Goal: Transaction & Acquisition: Book appointment/travel/reservation

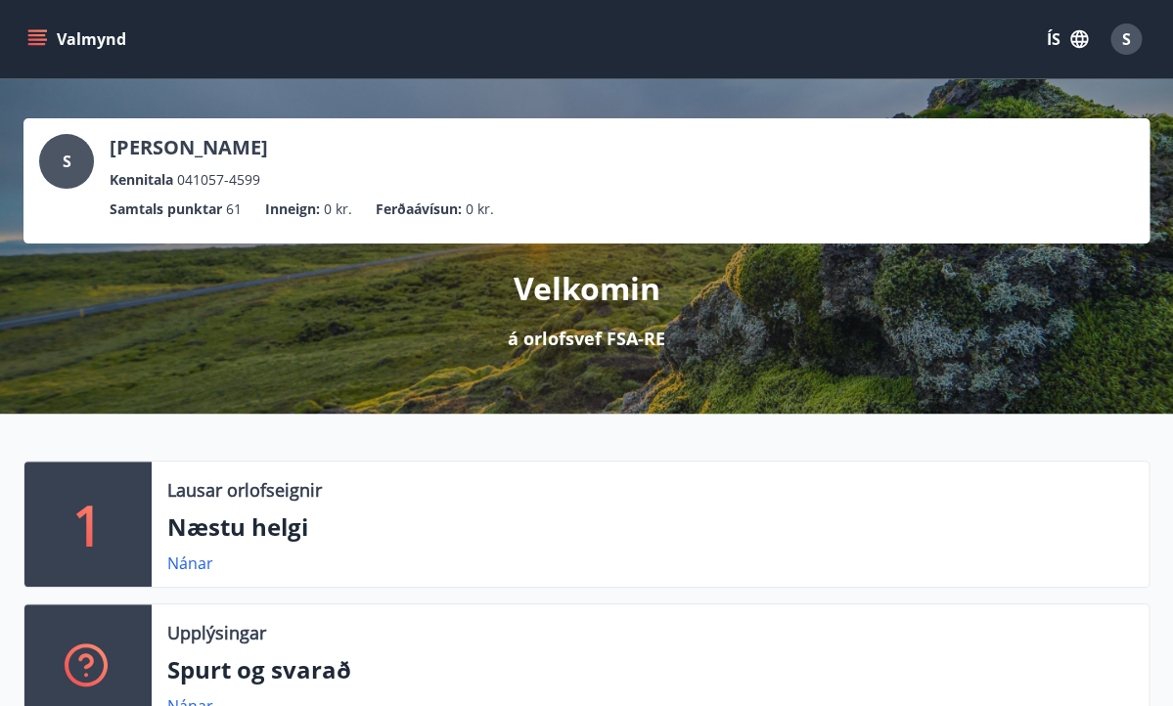
click at [41, 36] on icon "menu" at bounding box center [37, 35] width 18 height 2
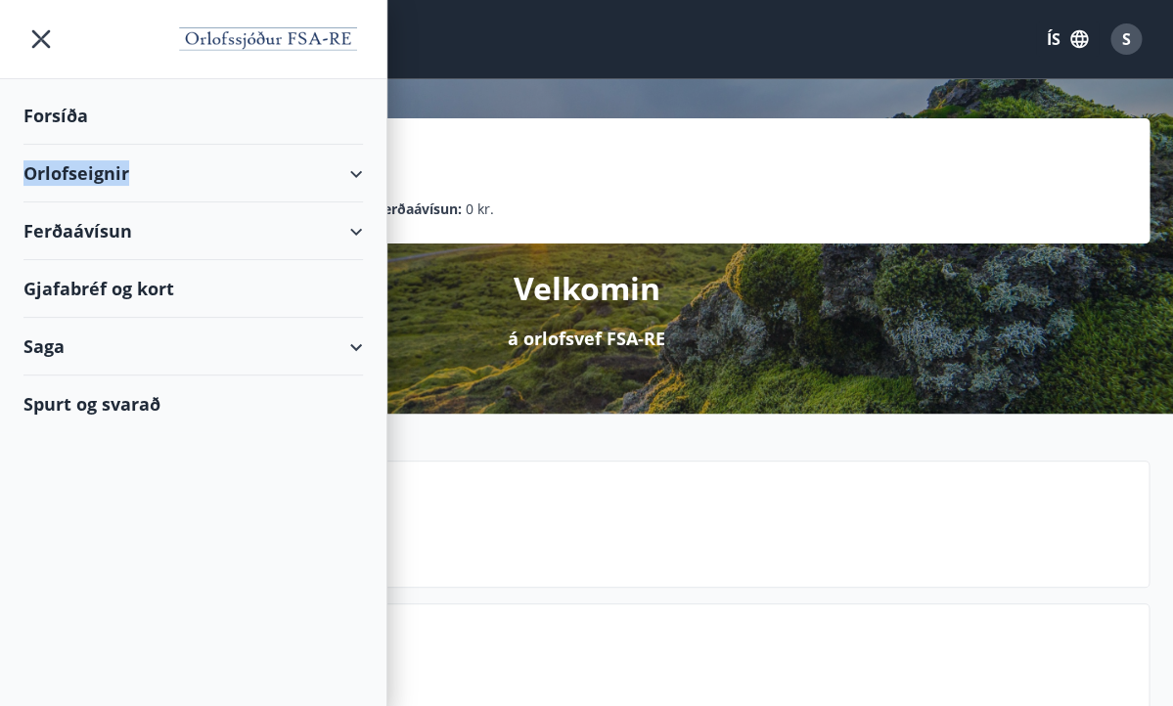
click at [215, 168] on div "Orlofseignir" at bounding box center [192, 174] width 339 height 58
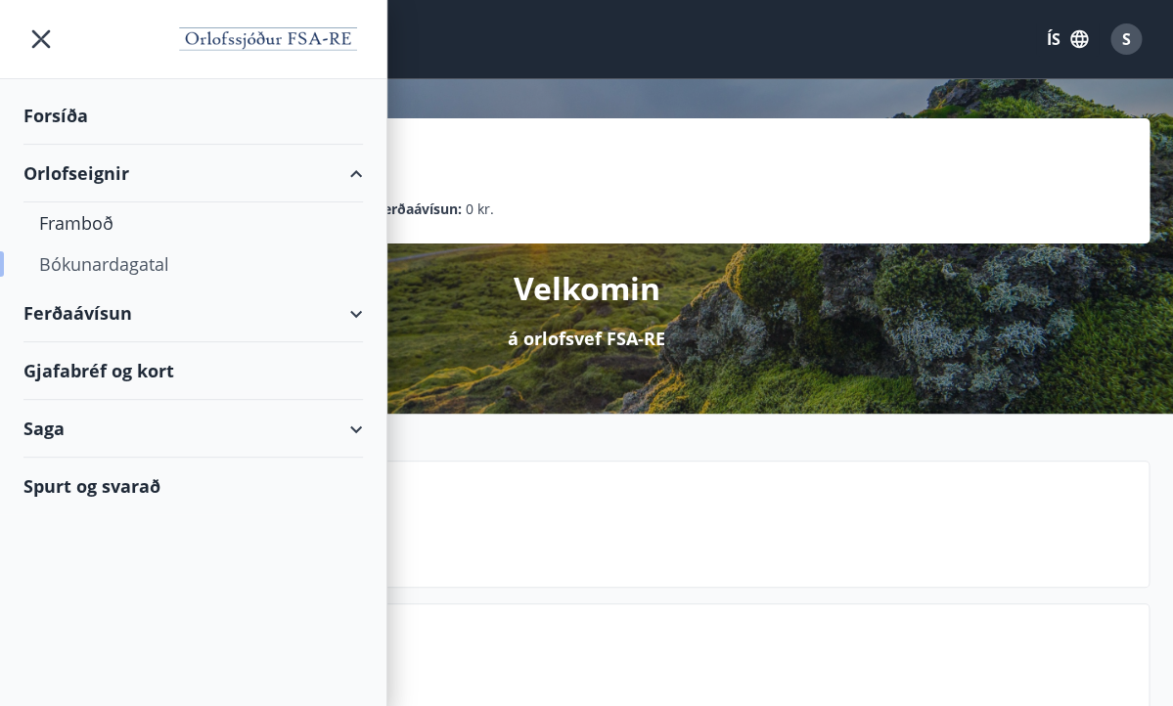
click at [129, 266] on div "Bókunardagatal" at bounding box center [193, 264] width 308 height 41
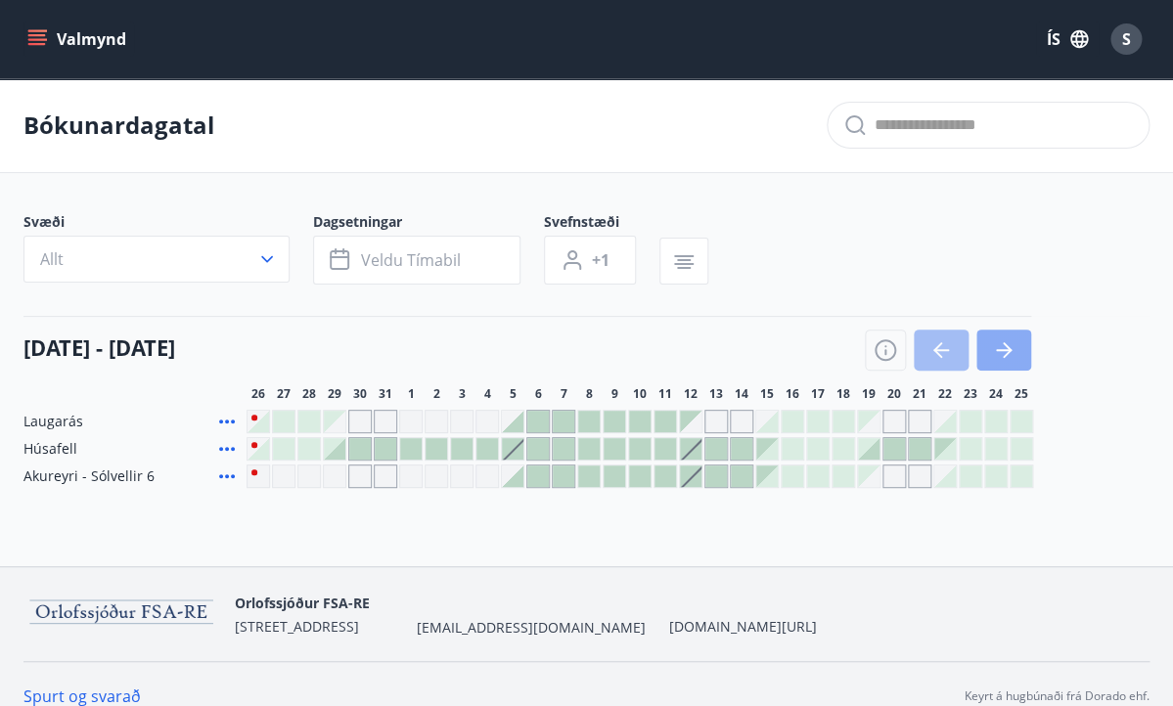
click at [1012, 352] on icon "button" at bounding box center [1003, 349] width 23 height 23
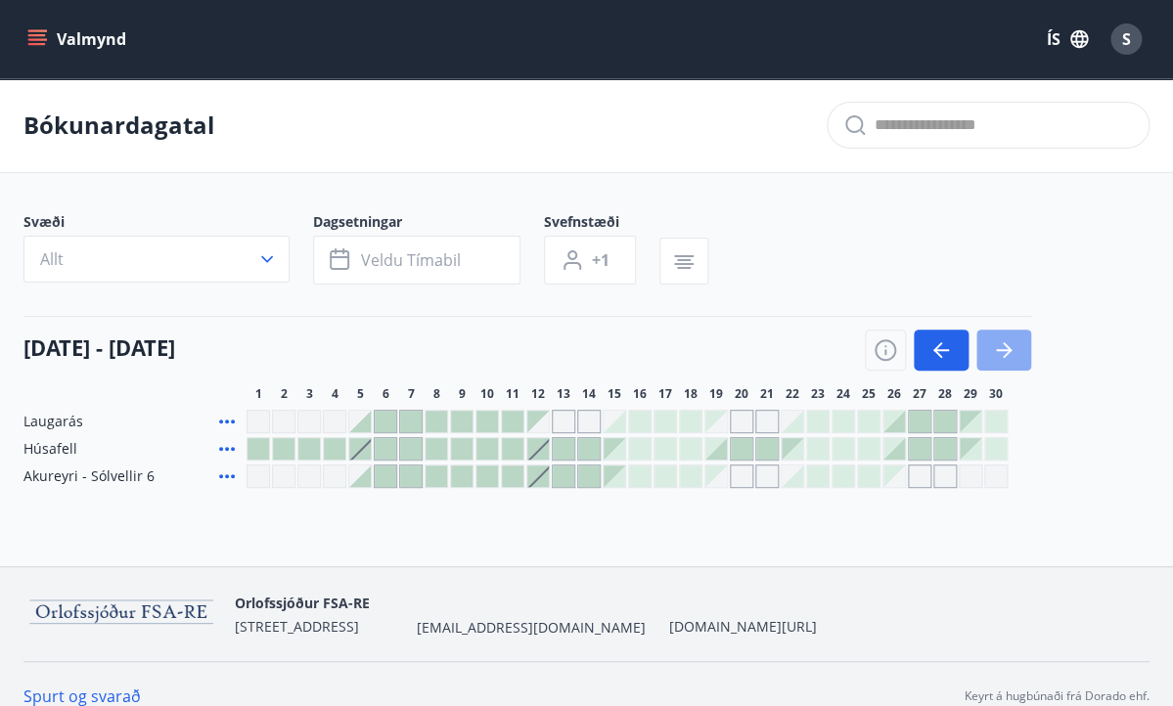
click at [1013, 354] on icon "button" at bounding box center [1003, 349] width 23 height 23
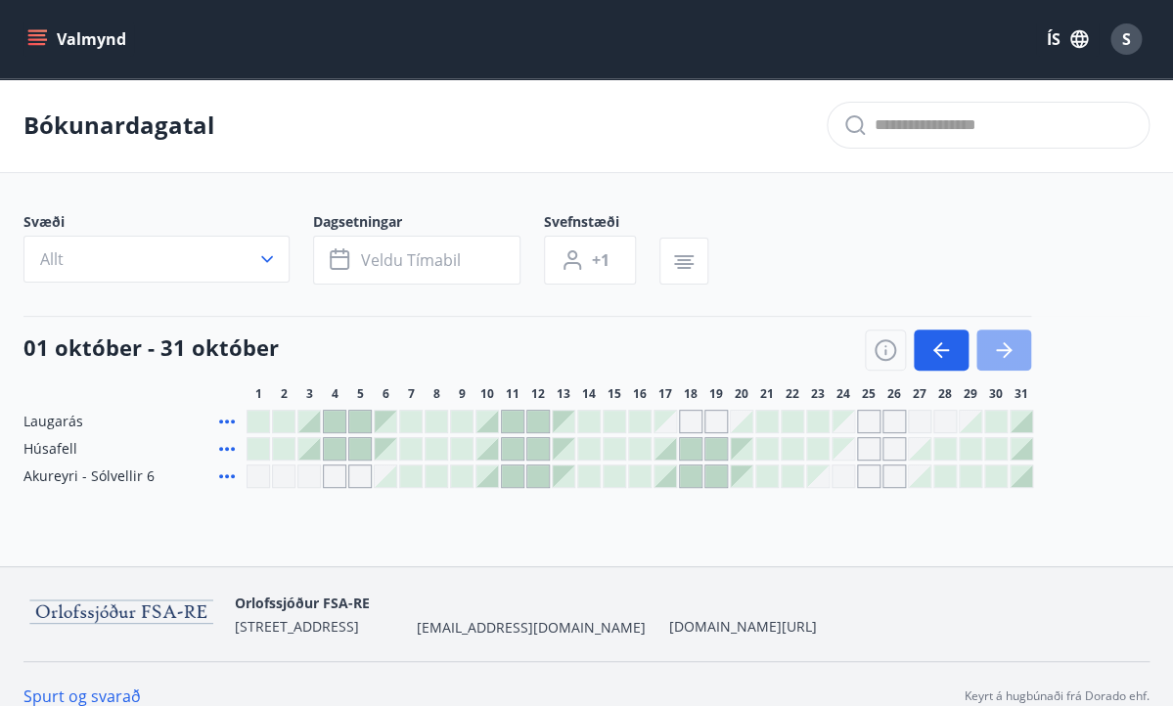
click at [1013, 354] on icon "button" at bounding box center [1003, 349] width 23 height 23
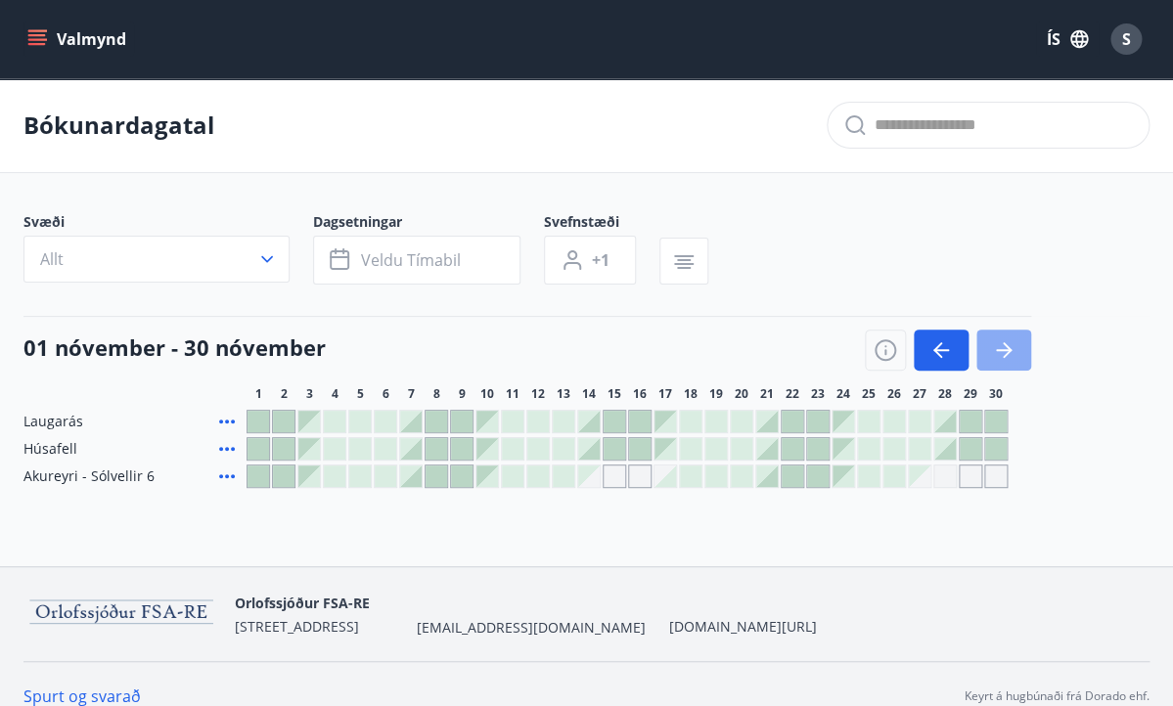
click at [1013, 354] on icon "button" at bounding box center [1003, 349] width 23 height 23
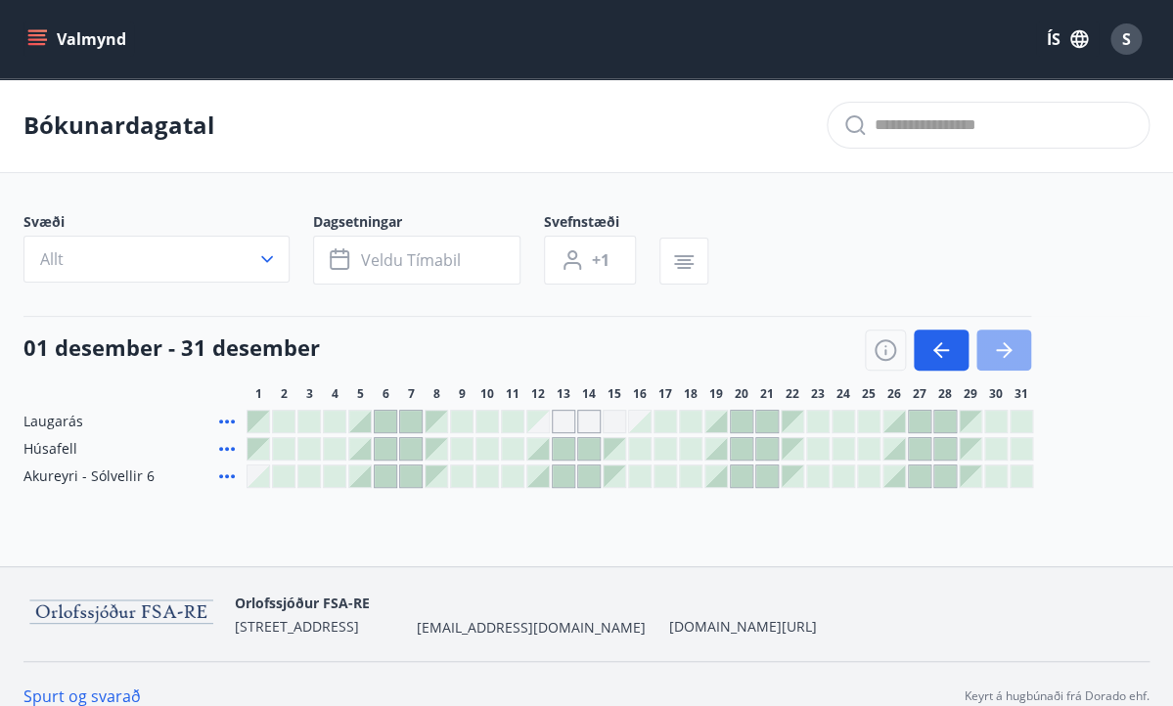
click at [1013, 354] on icon "button" at bounding box center [1003, 349] width 23 height 23
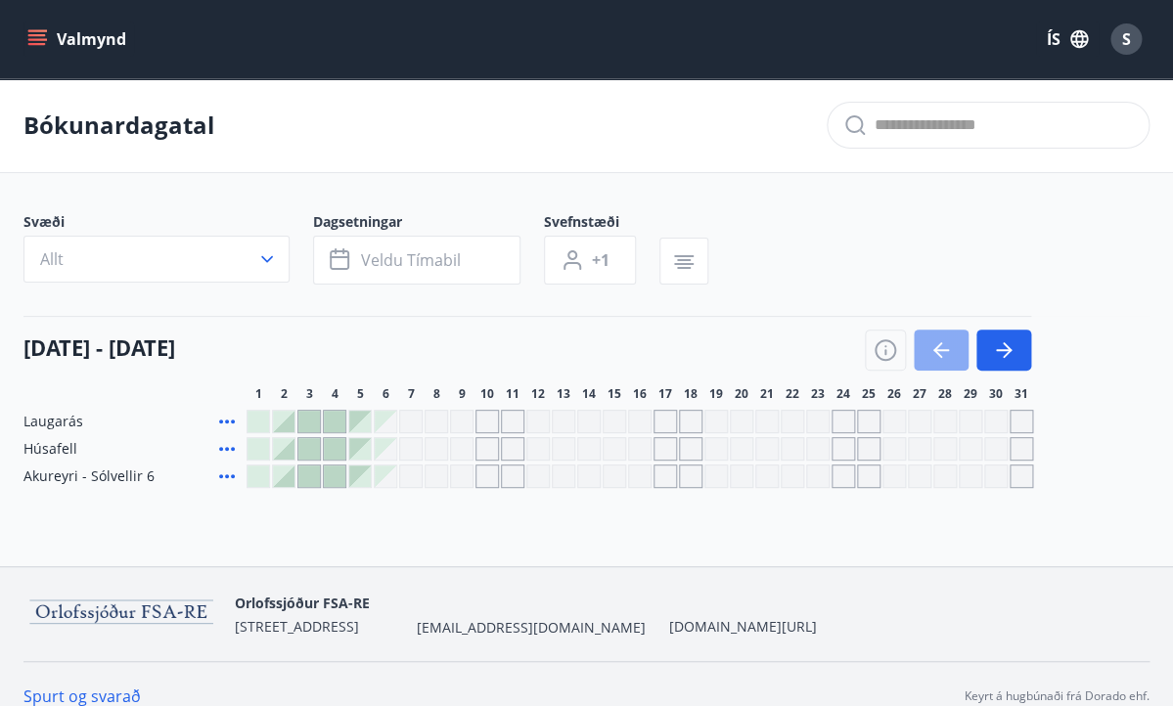
click at [938, 350] on icon "button" at bounding box center [941, 350] width 16 height 2
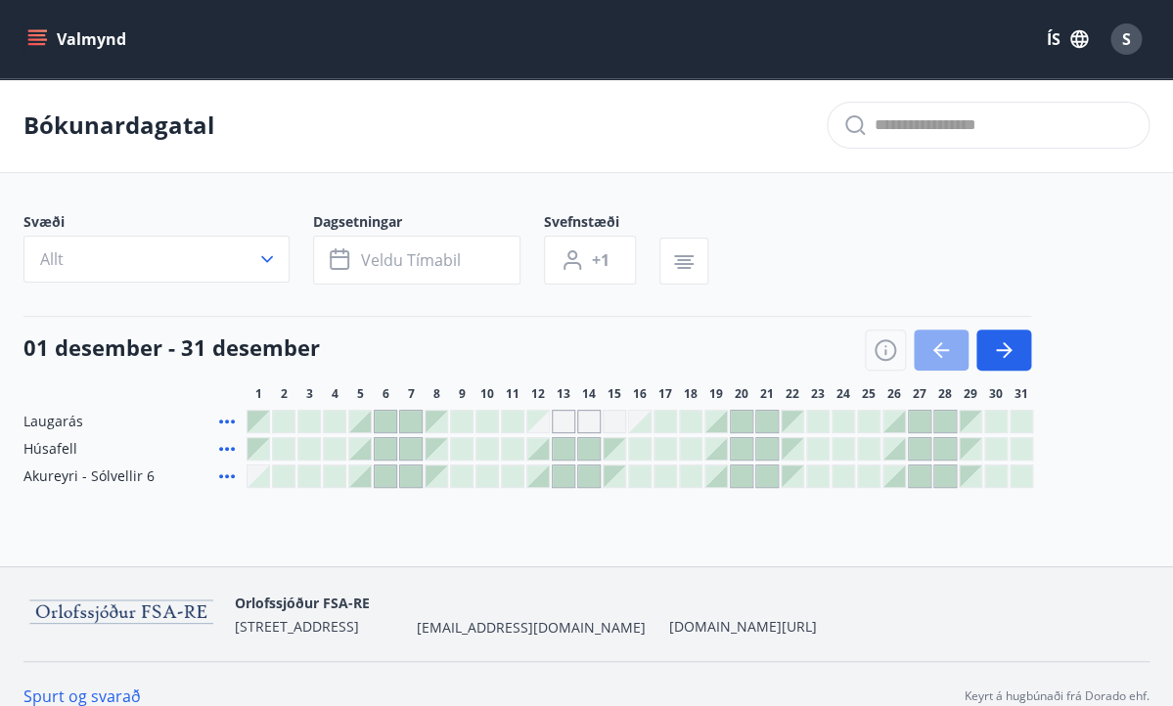
click at [943, 352] on icon "button" at bounding box center [940, 349] width 23 height 23
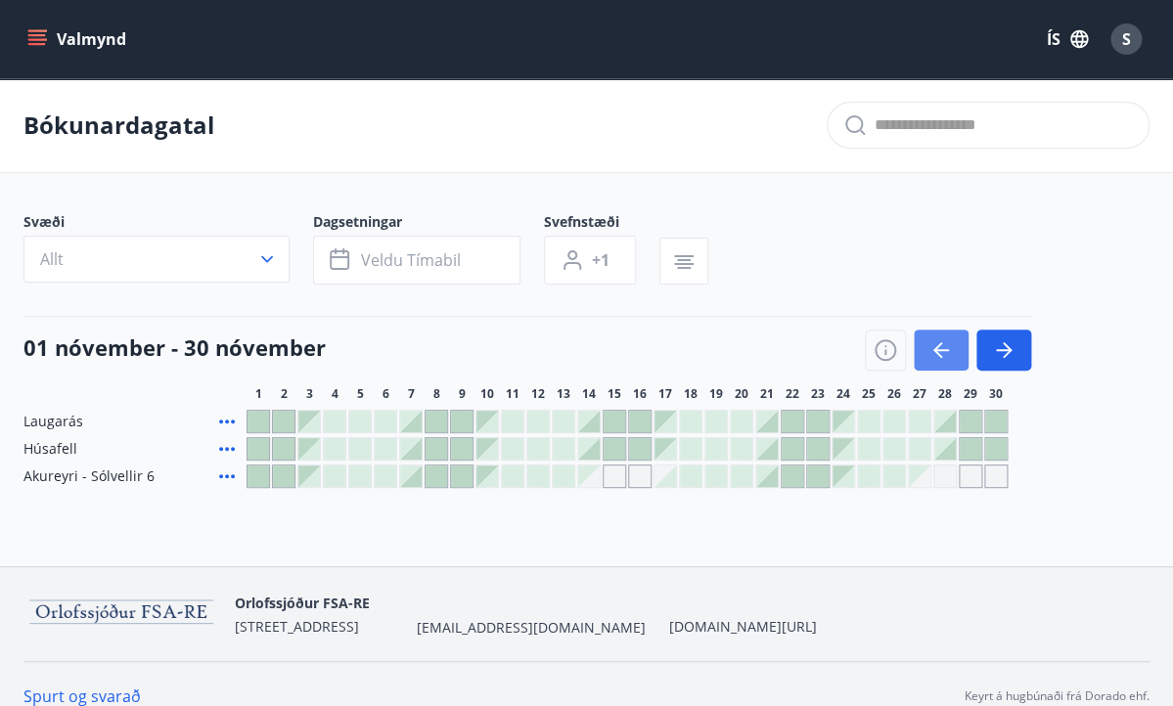
click at [943, 352] on icon "button" at bounding box center [940, 349] width 23 height 23
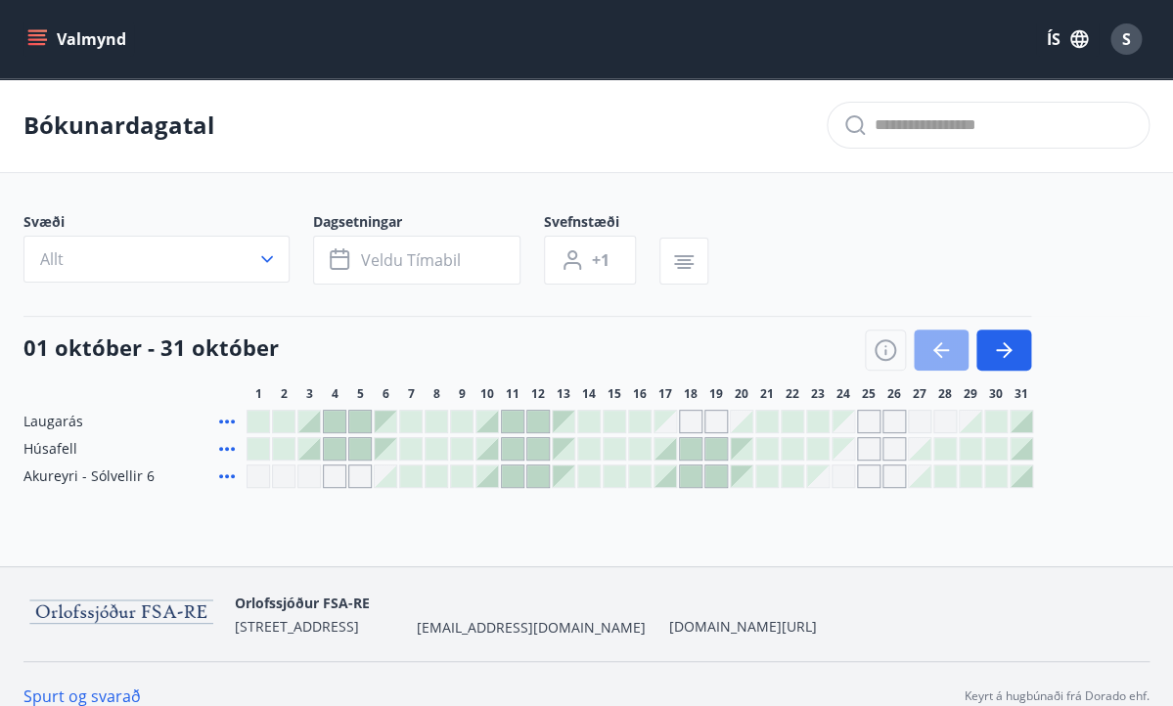
click at [943, 352] on icon "button" at bounding box center [940, 349] width 23 height 23
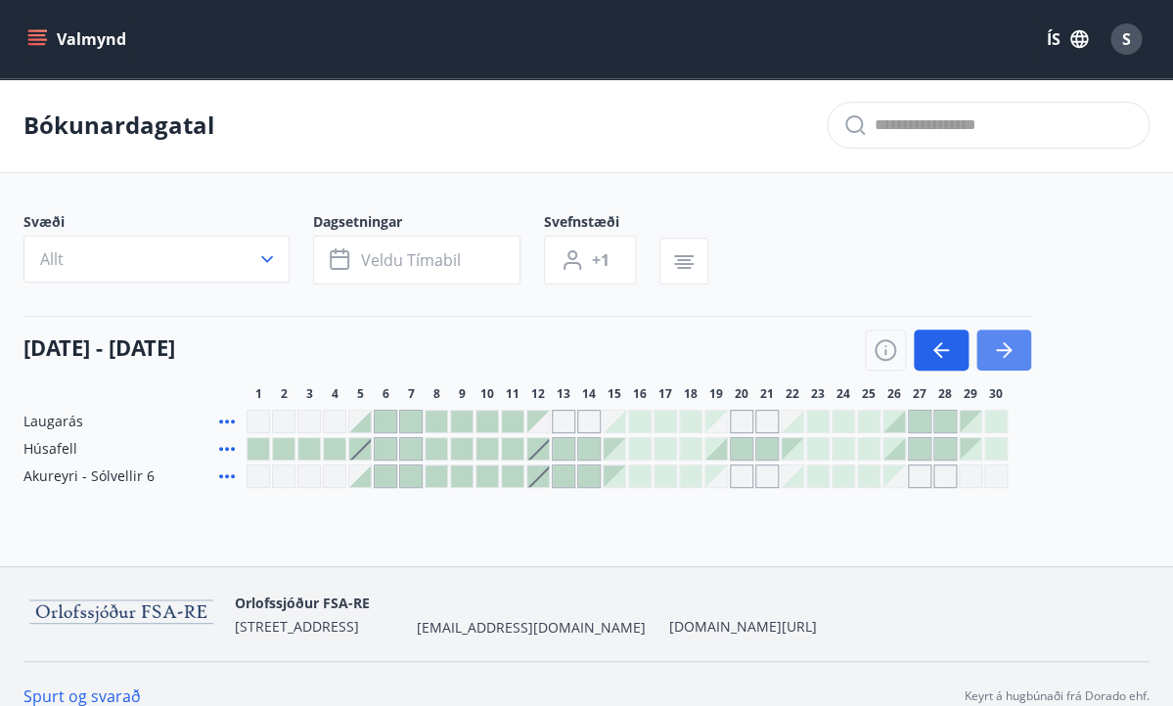
click at [1012, 344] on icon "button" at bounding box center [1003, 349] width 23 height 23
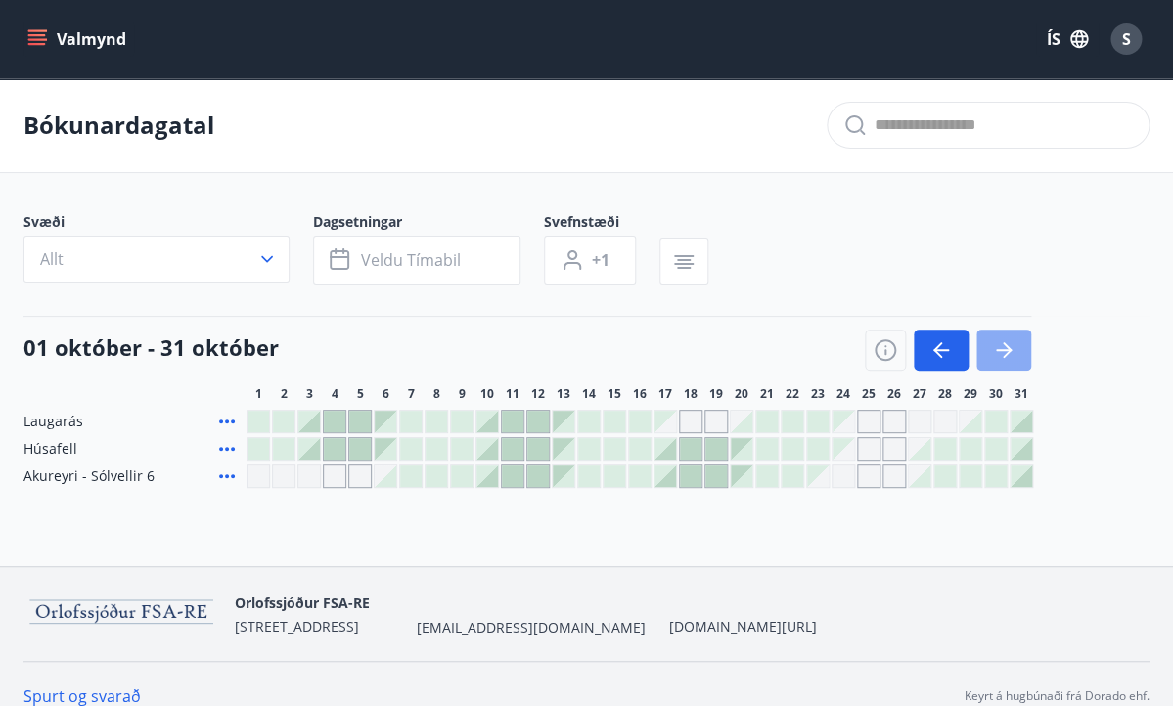
click at [1008, 353] on icon "button" at bounding box center [1006, 350] width 9 height 16
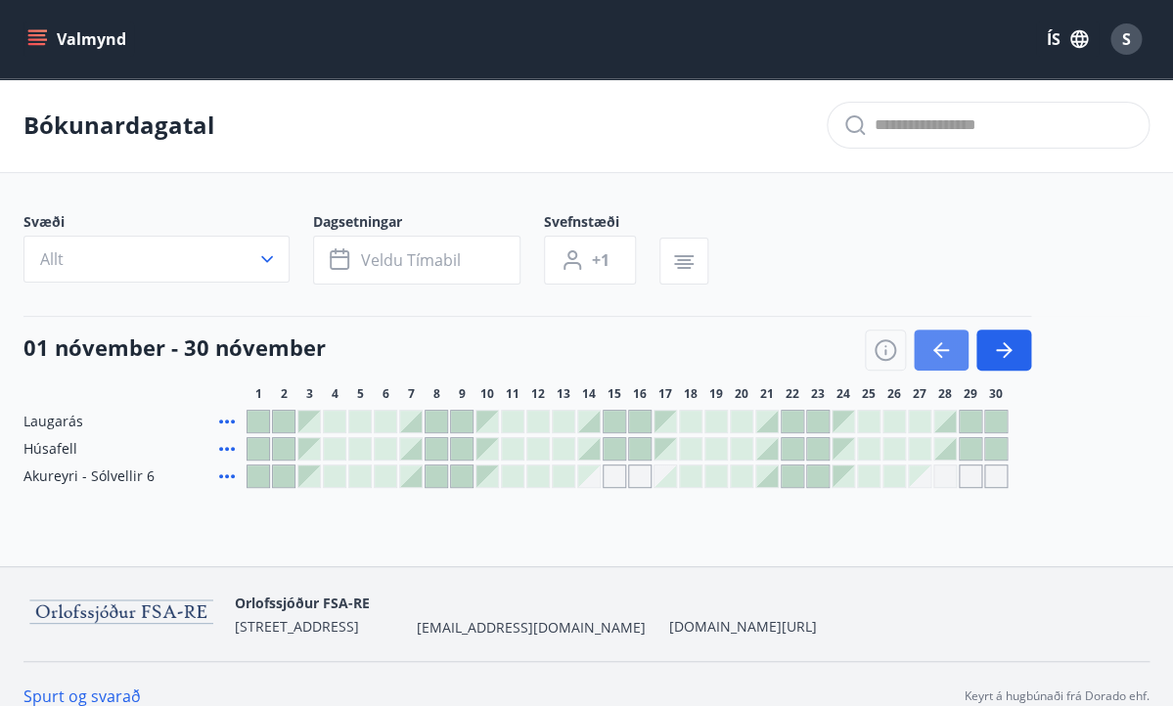
click at [947, 350] on icon "button" at bounding box center [941, 350] width 16 height 2
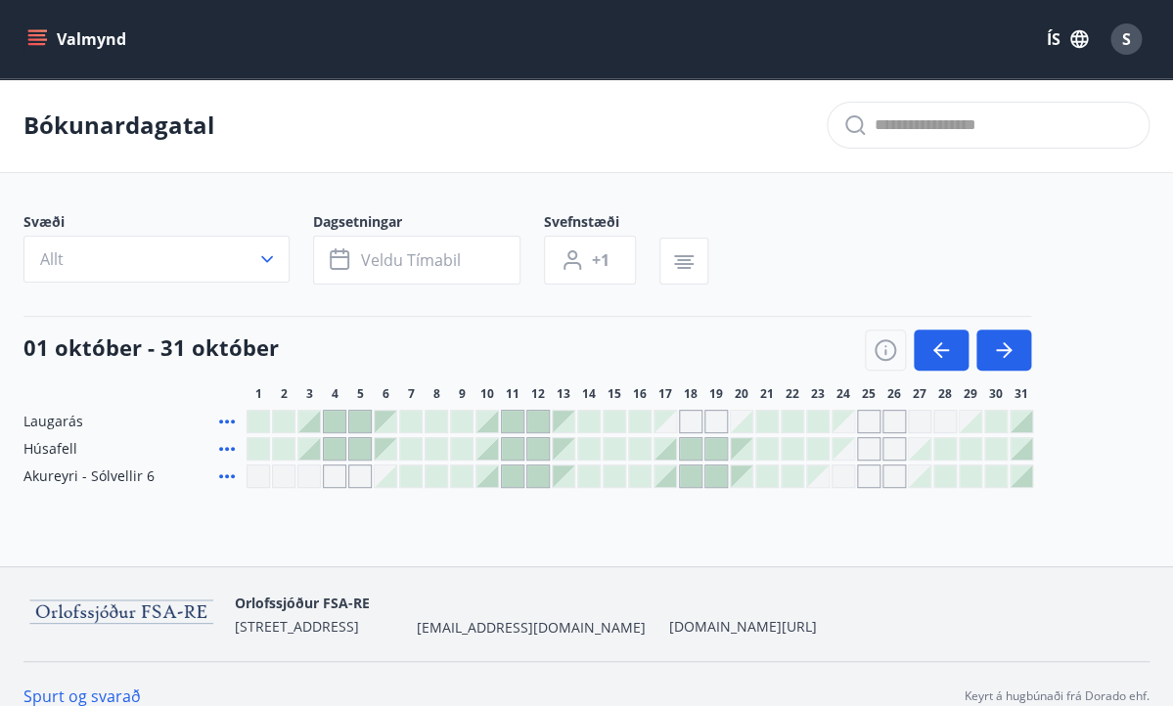
click at [665, 474] on div at bounding box center [665, 477] width 22 height 22
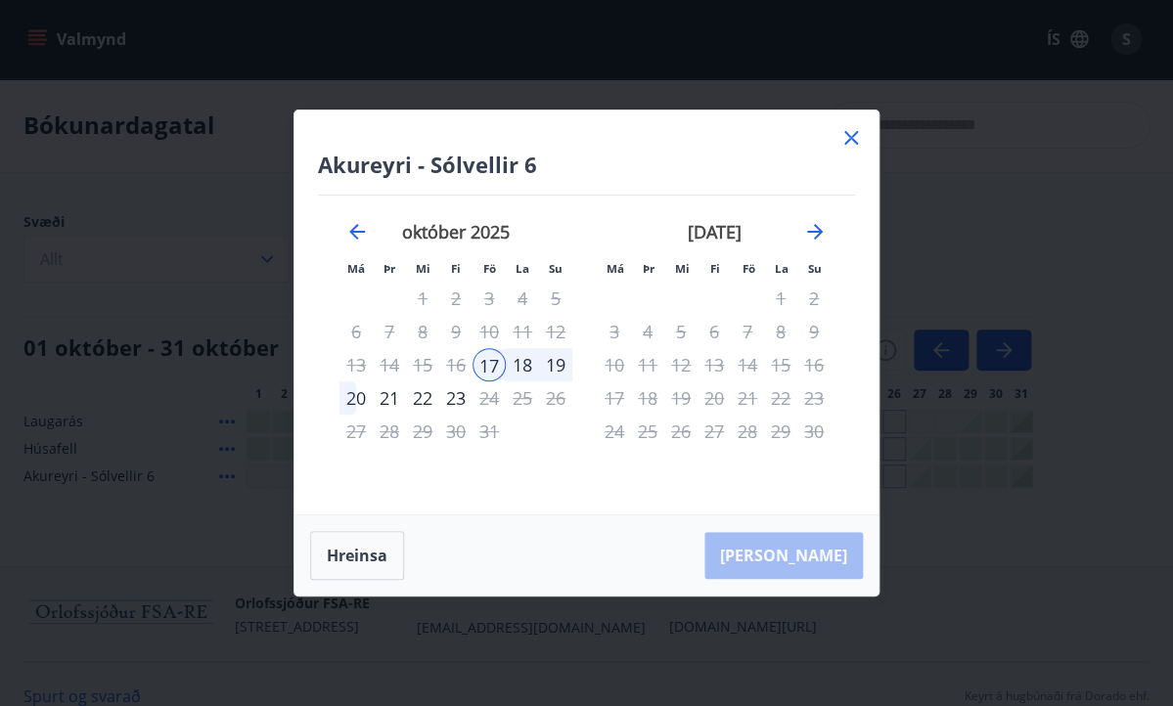
click at [392, 398] on div "21" at bounding box center [389, 397] width 33 height 33
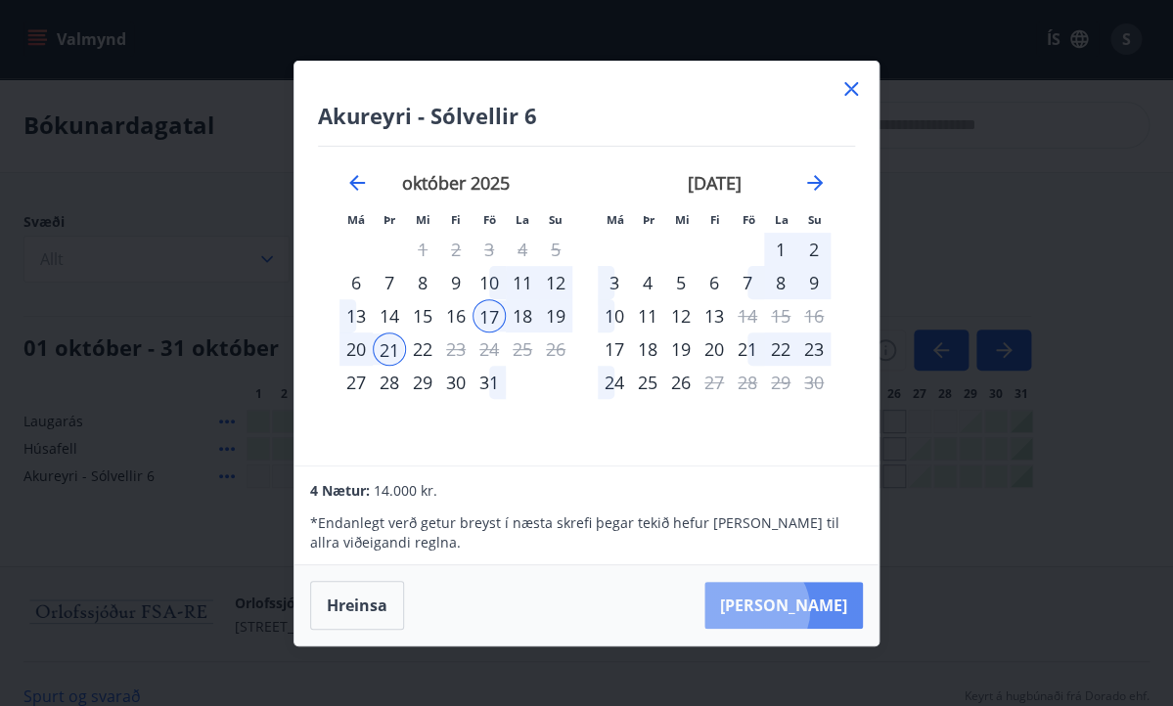
click at [813, 609] on button "[PERSON_NAME]" at bounding box center [783, 605] width 158 height 47
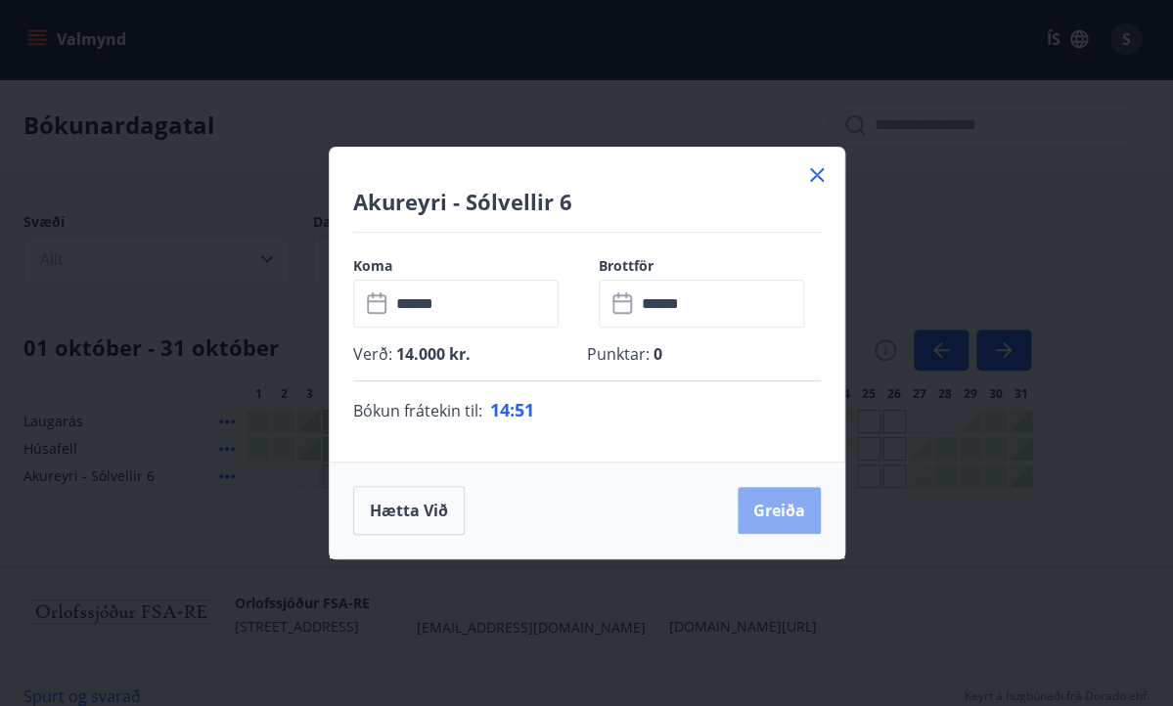
click at [775, 515] on button "Greiða" at bounding box center [778, 510] width 83 height 47
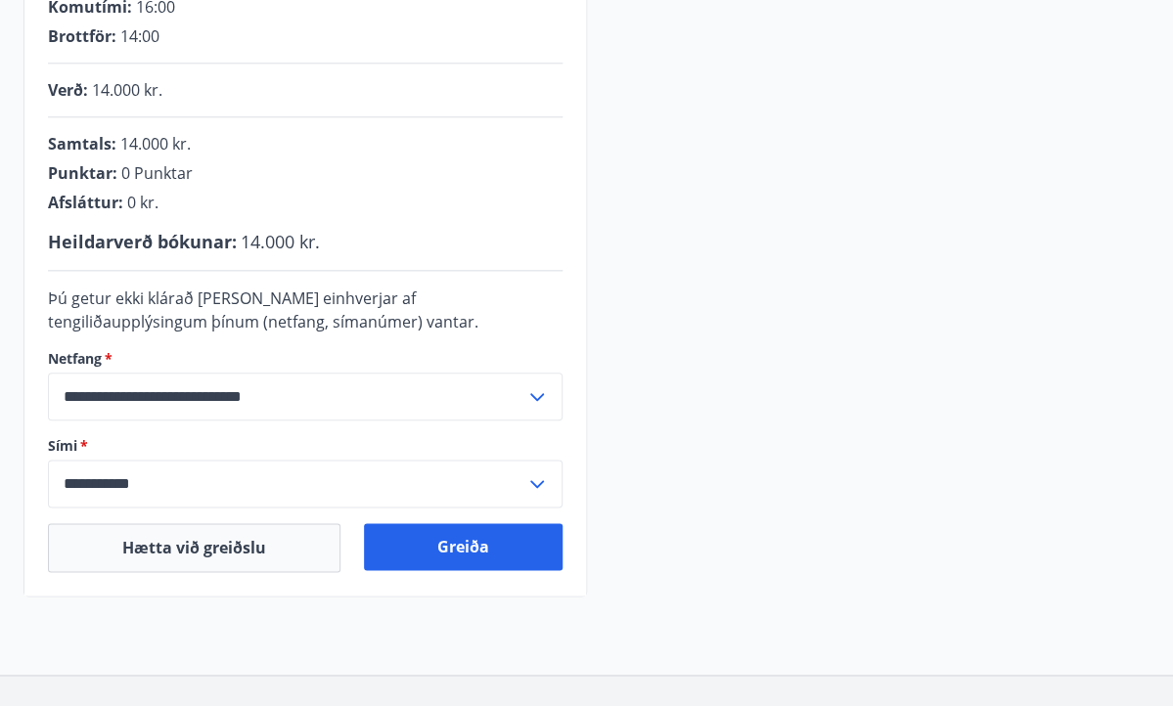
scroll to position [430, 0]
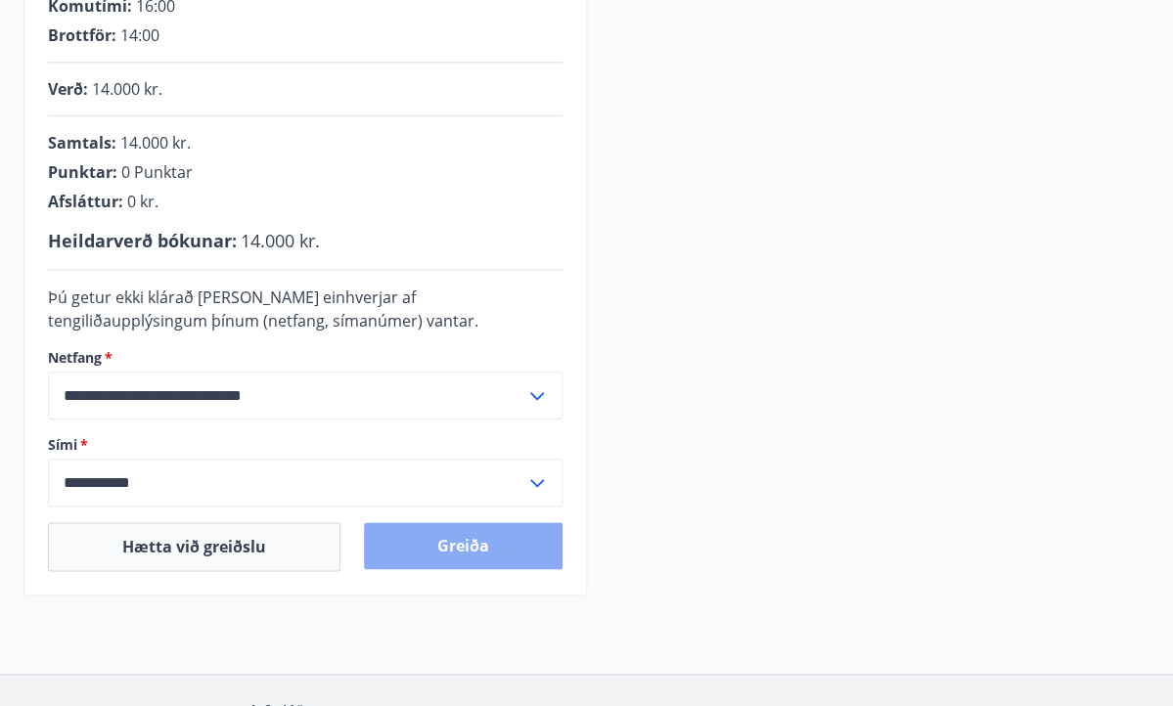
click at [471, 546] on button "Greiða" at bounding box center [463, 545] width 199 height 47
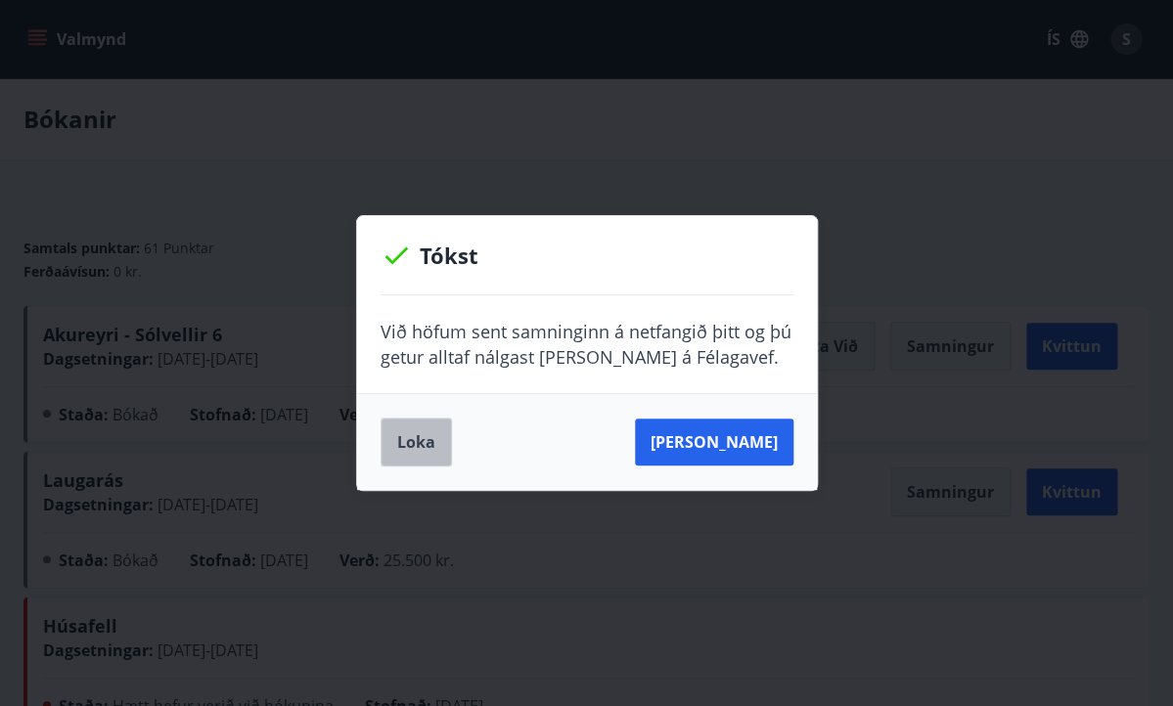
click at [418, 443] on button "Loka" at bounding box center [415, 442] width 71 height 49
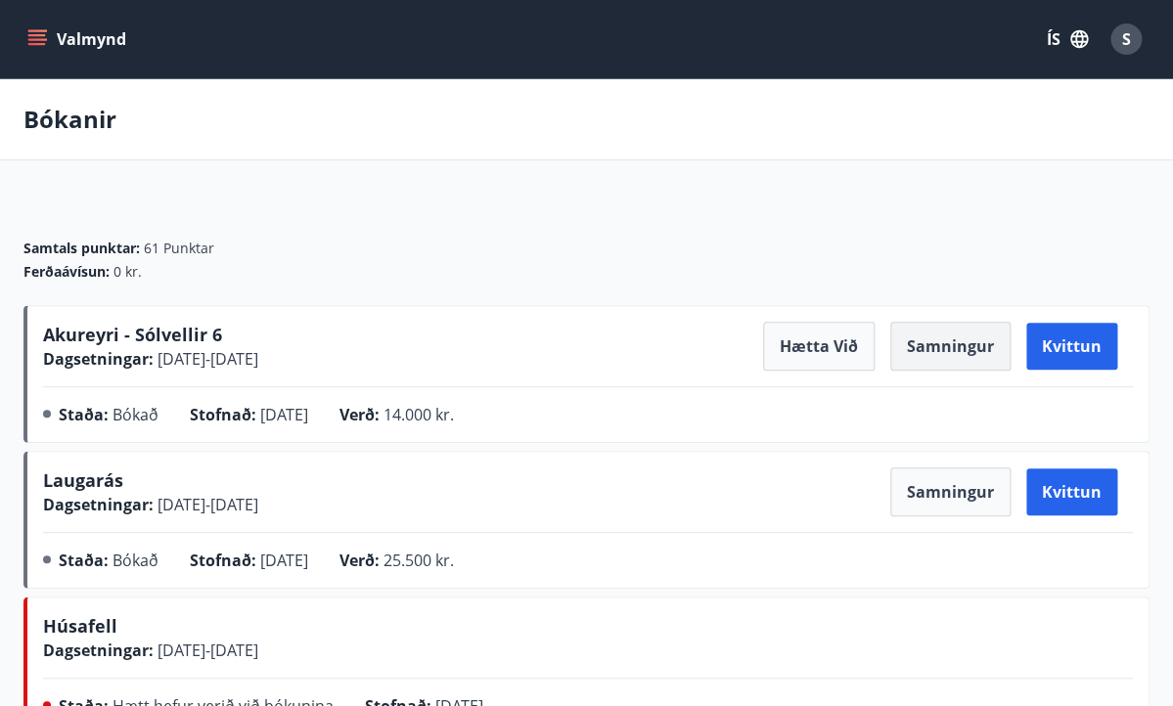
click at [955, 351] on button "Samningur" at bounding box center [950, 346] width 120 height 49
click at [950, 343] on button "Samningur" at bounding box center [950, 346] width 120 height 49
click at [37, 35] on icon "menu" at bounding box center [37, 35] width 18 height 2
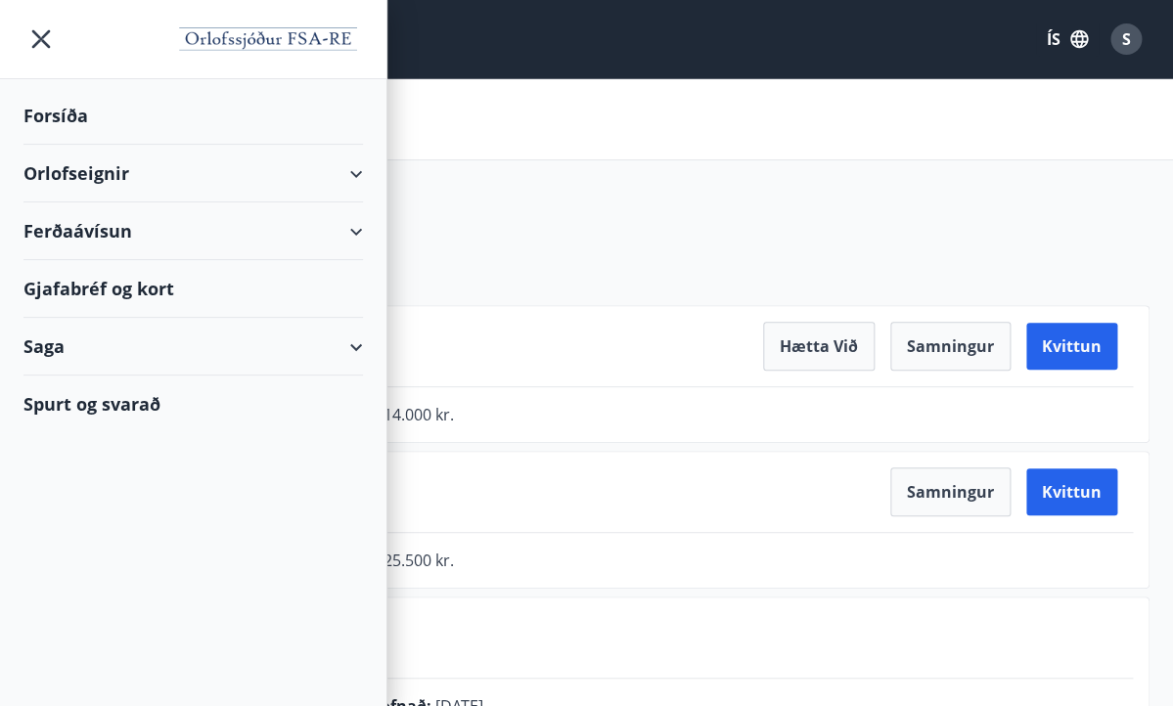
click at [173, 168] on div "Orlofseignir" at bounding box center [192, 174] width 339 height 58
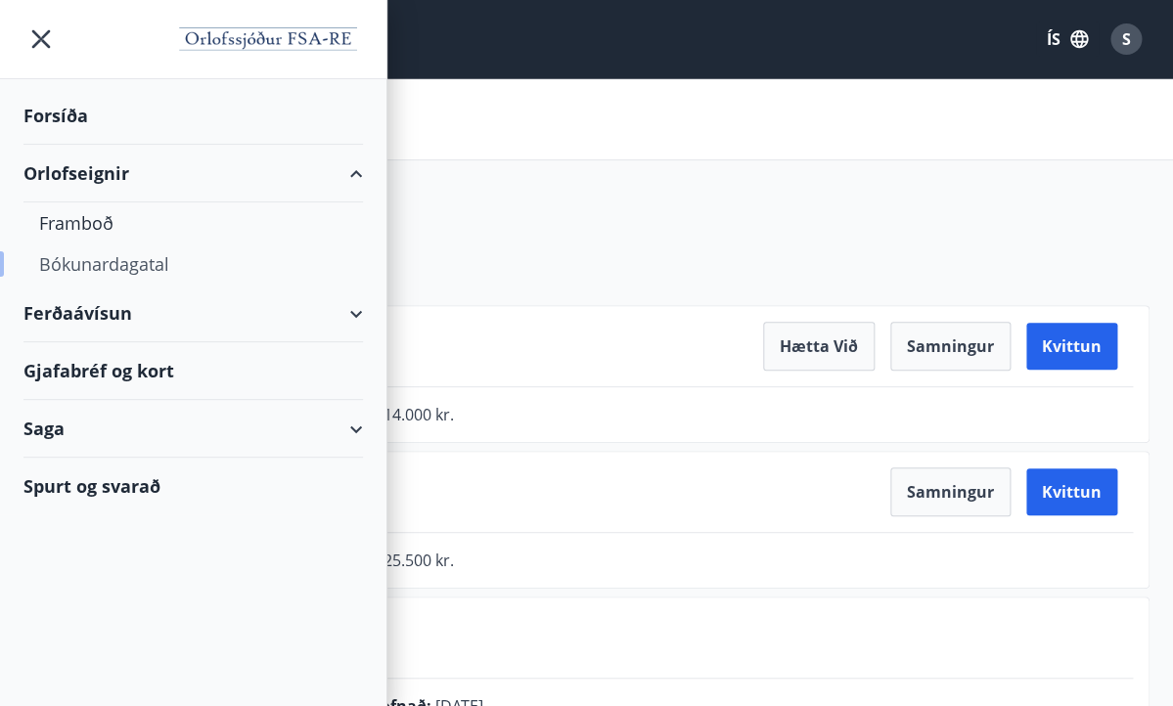
click at [126, 267] on div "Bókunardagatal" at bounding box center [193, 264] width 308 height 41
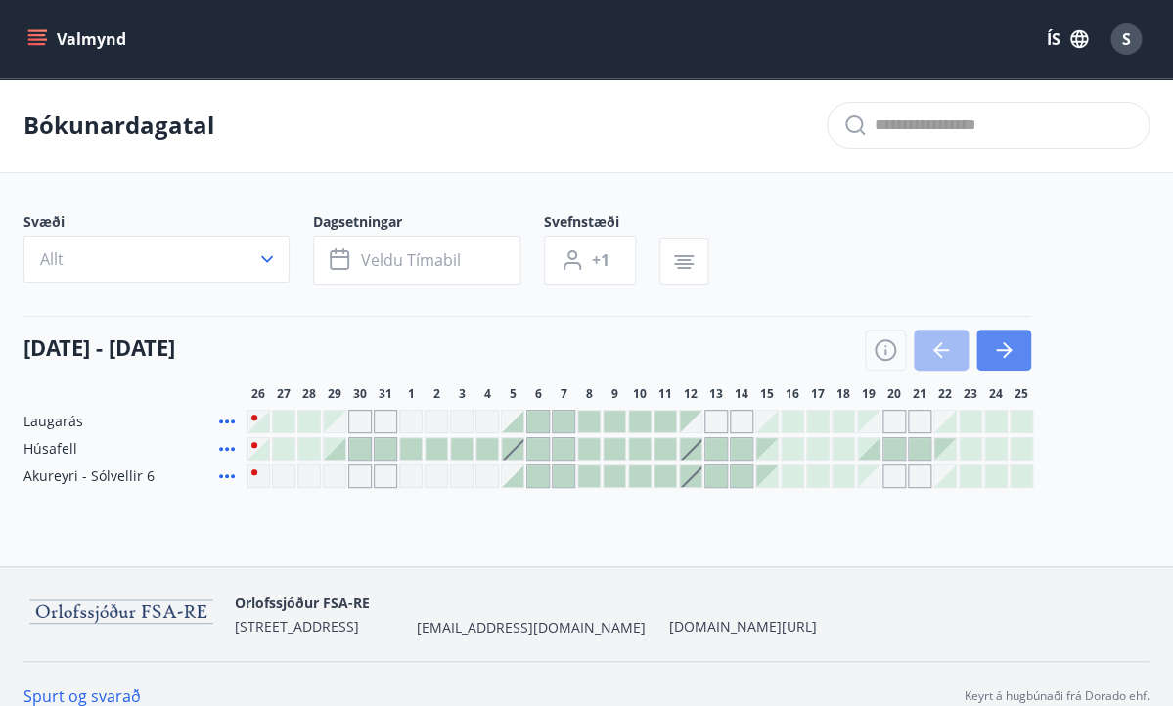
click at [1005, 350] on icon "button" at bounding box center [1004, 350] width 16 height 2
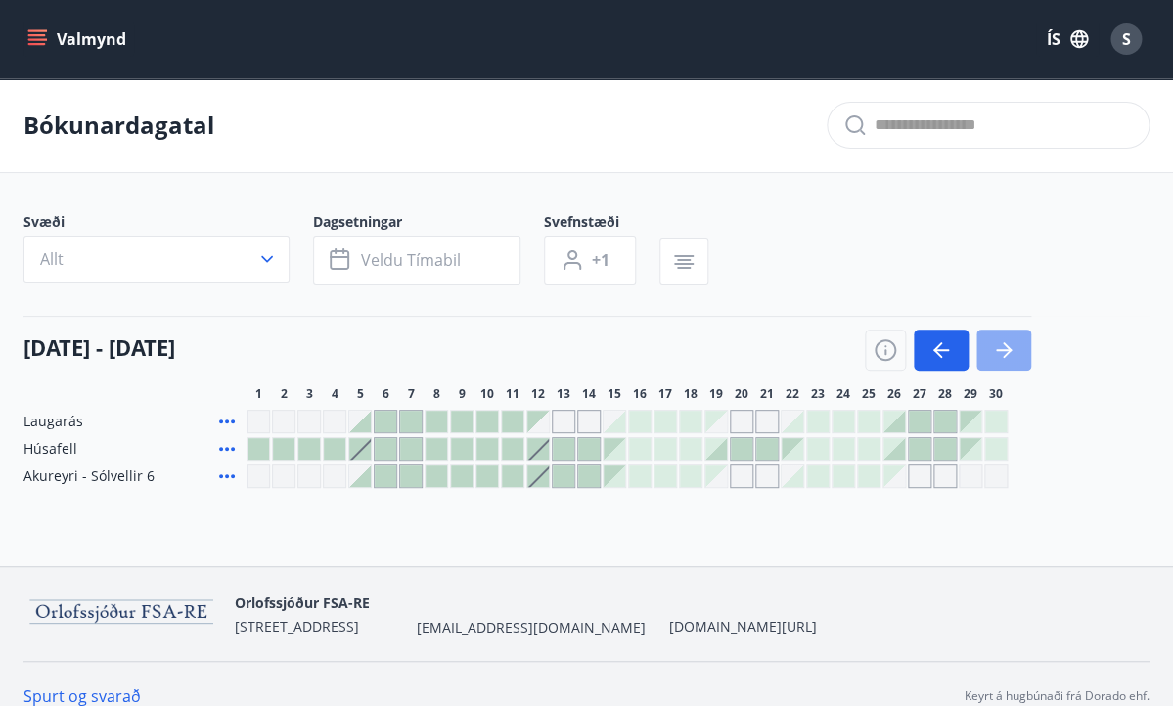
click at [1005, 350] on icon "button" at bounding box center [1004, 350] width 16 height 2
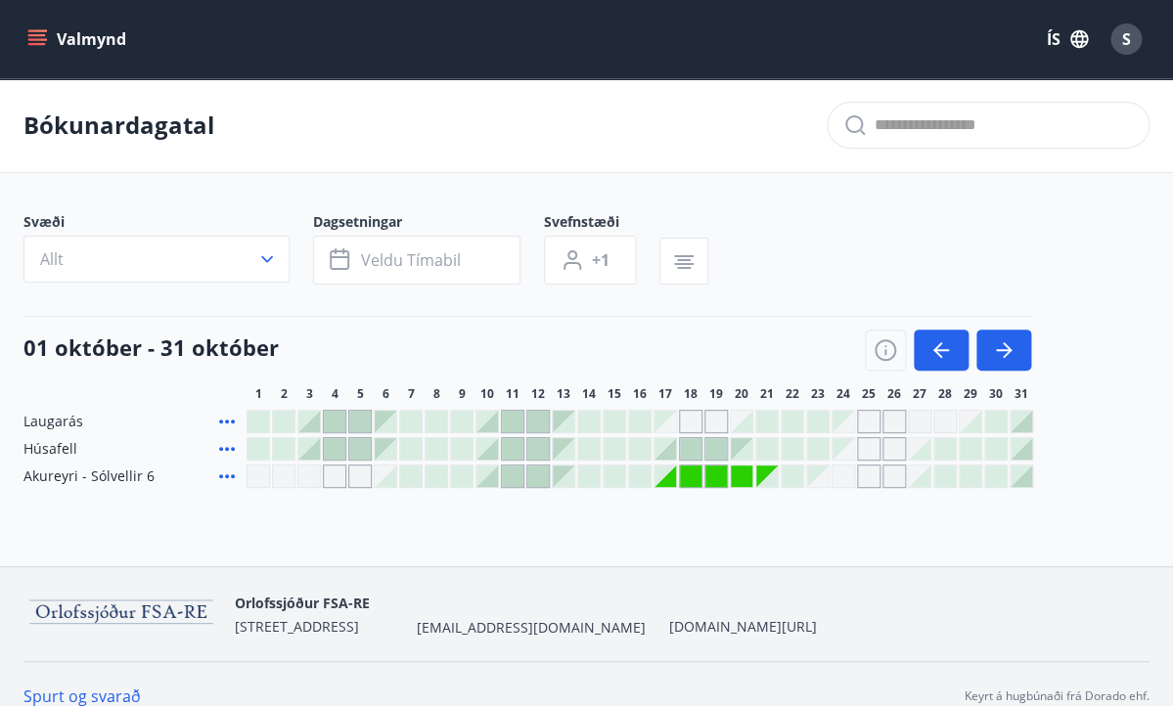
click at [644, 159] on div "Bókunardagatal" at bounding box center [586, 125] width 1173 height 95
